Goal: Information Seeking & Learning: Learn about a topic

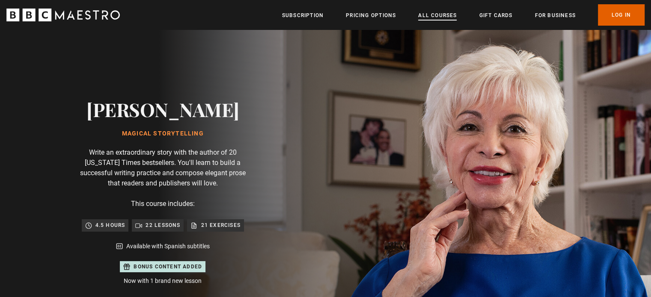
click at [418, 18] on link "All Courses" at bounding box center [437, 15] width 39 height 9
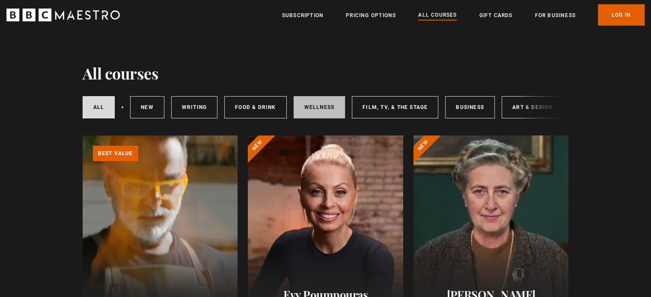
click at [341, 107] on link "Wellness" at bounding box center [320, 107] width 52 height 22
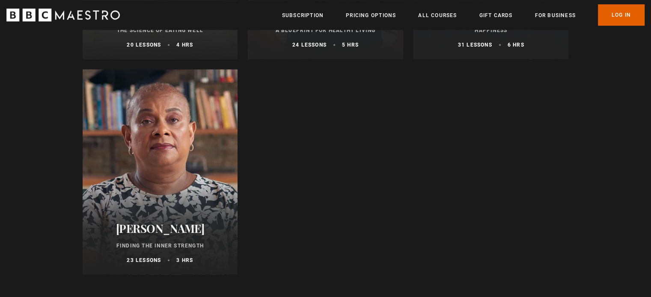
scroll to position [556, 0]
